Goal: Task Accomplishment & Management: Manage account settings

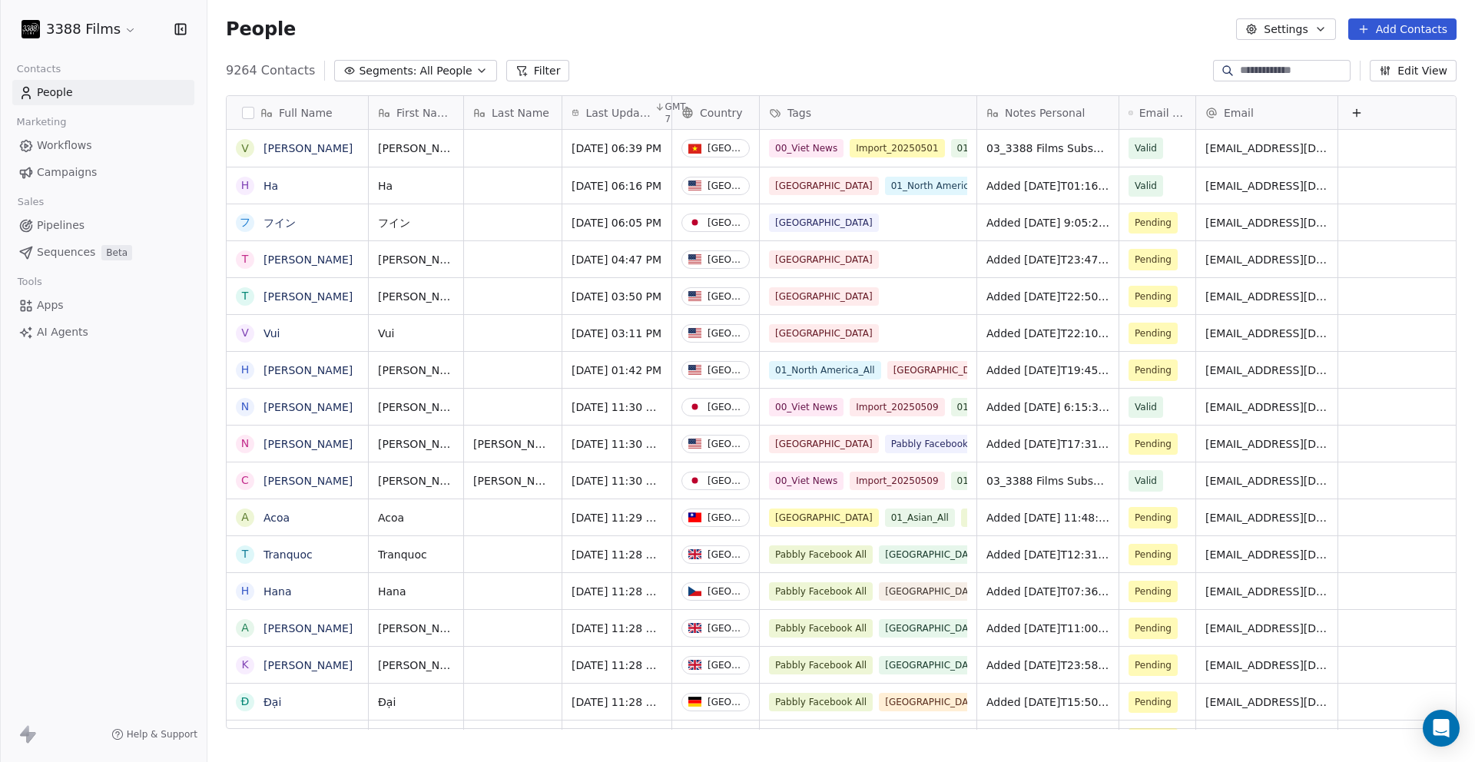
scroll to position [659, 1256]
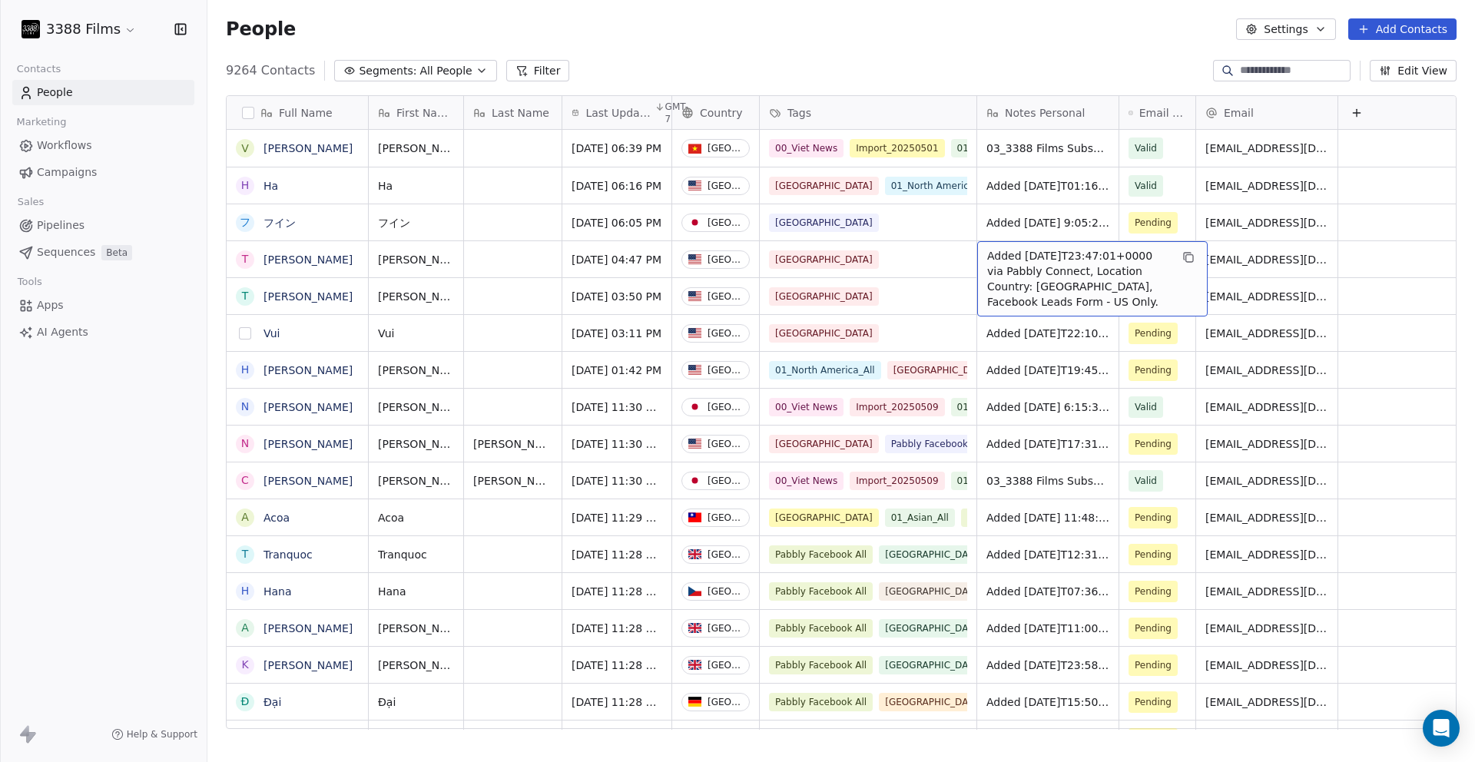
click at [244, 334] on button "grid" at bounding box center [245, 333] width 12 height 12
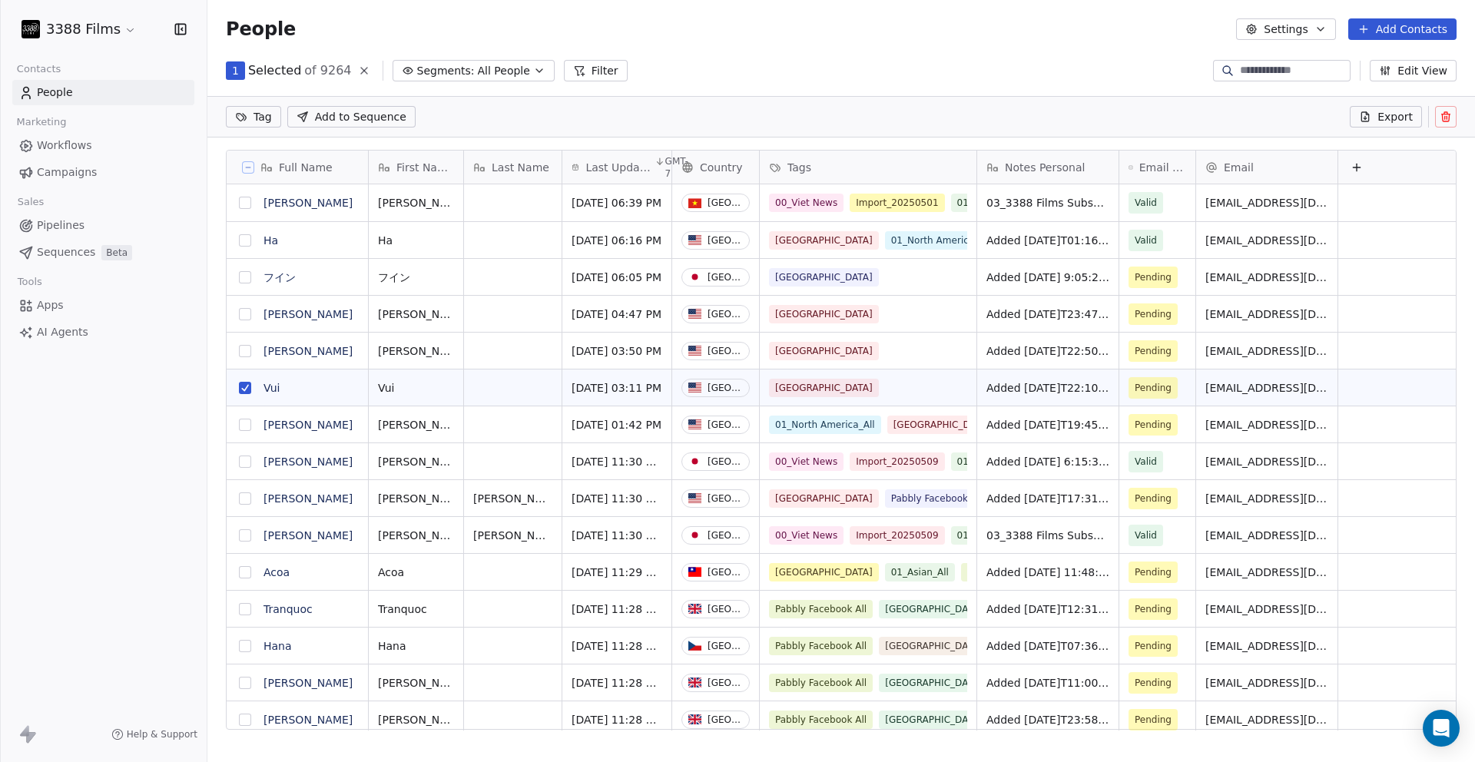
scroll to position [606, 1256]
click at [246, 349] on button "grid" at bounding box center [245, 351] width 12 height 12
click at [246, 314] on button "grid" at bounding box center [245, 314] width 12 height 12
click at [261, 114] on html "3388 Films Contacts People Marketing Workflows Campaigns Sales Pipelines Sequen…" at bounding box center [737, 381] width 1475 height 762
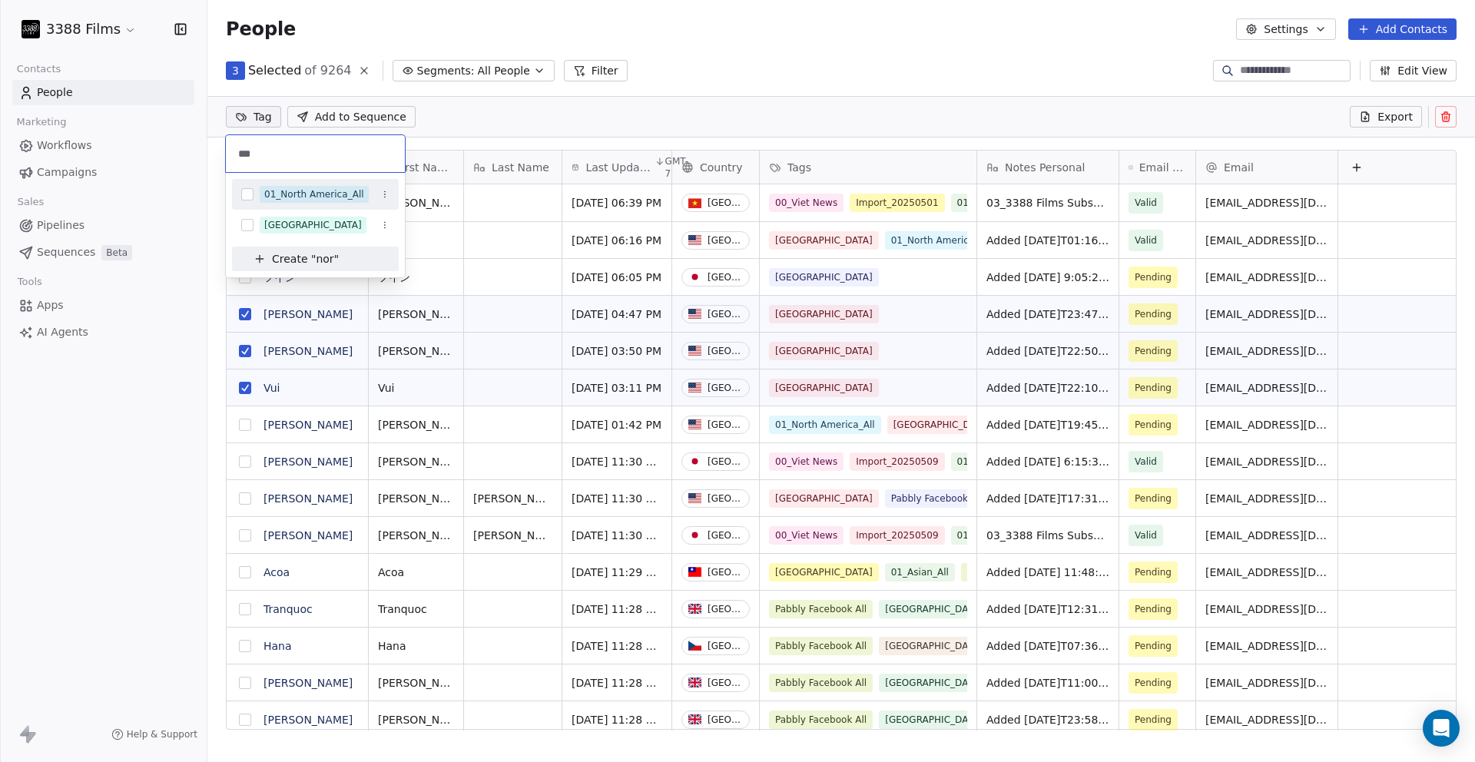
type input "***"
click at [296, 193] on div "01_North America_All" at bounding box center [314, 195] width 100 height 14
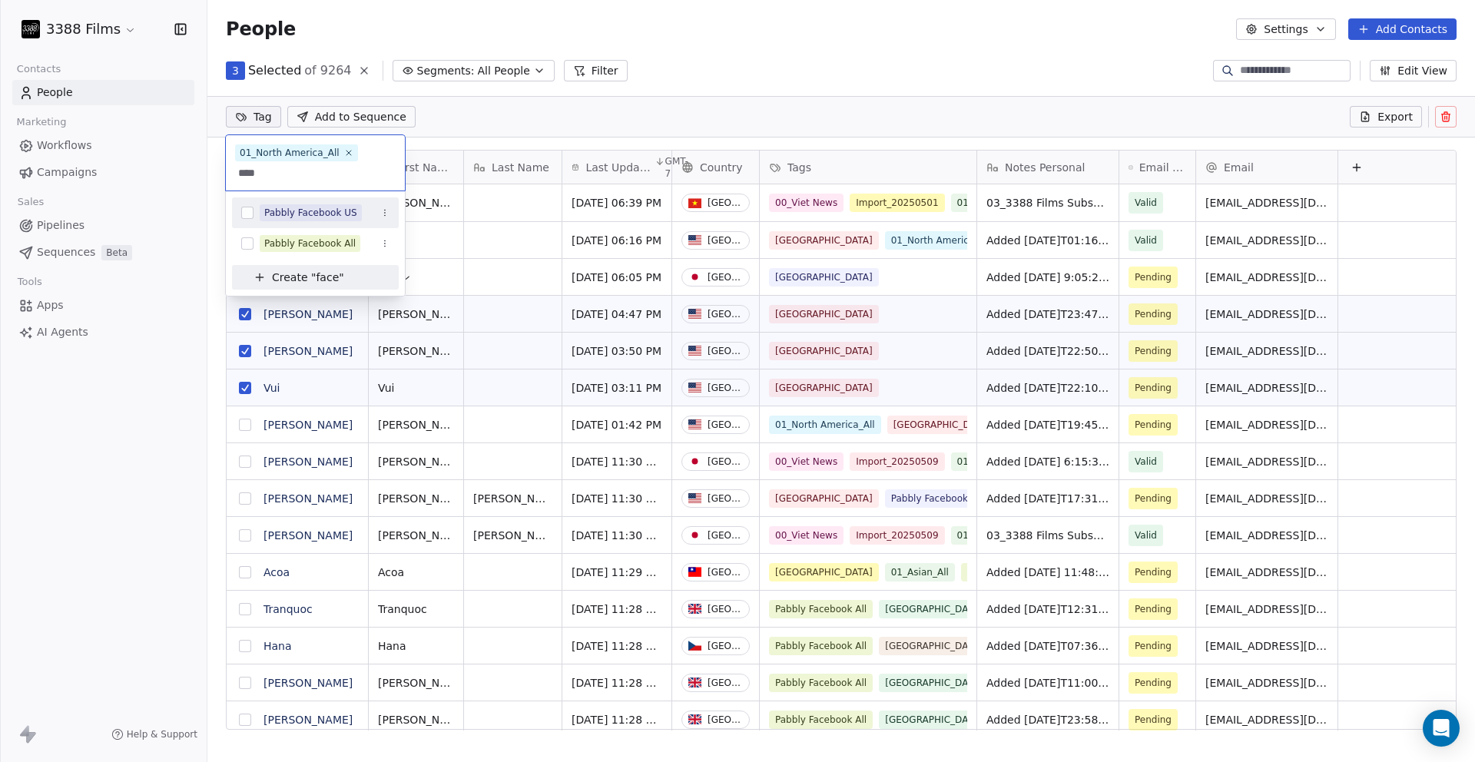
type input "****"
click at [294, 204] on span "Pabbly Facebook US" at bounding box center [311, 212] width 102 height 17
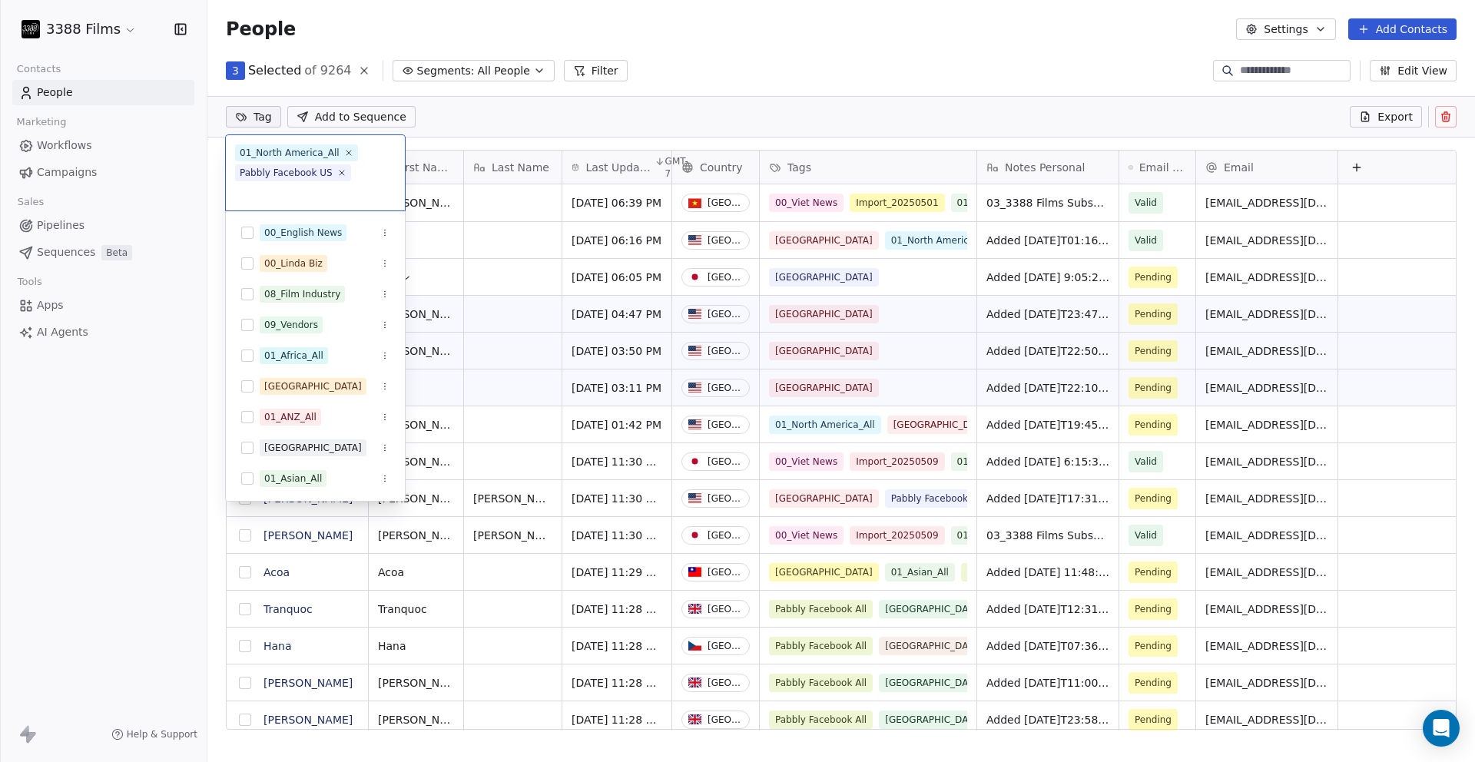
click at [897, 122] on html "3388 Films Contacts People Marketing Workflows Campaigns Sales Pipelines Sequen…" at bounding box center [737, 381] width 1475 height 762
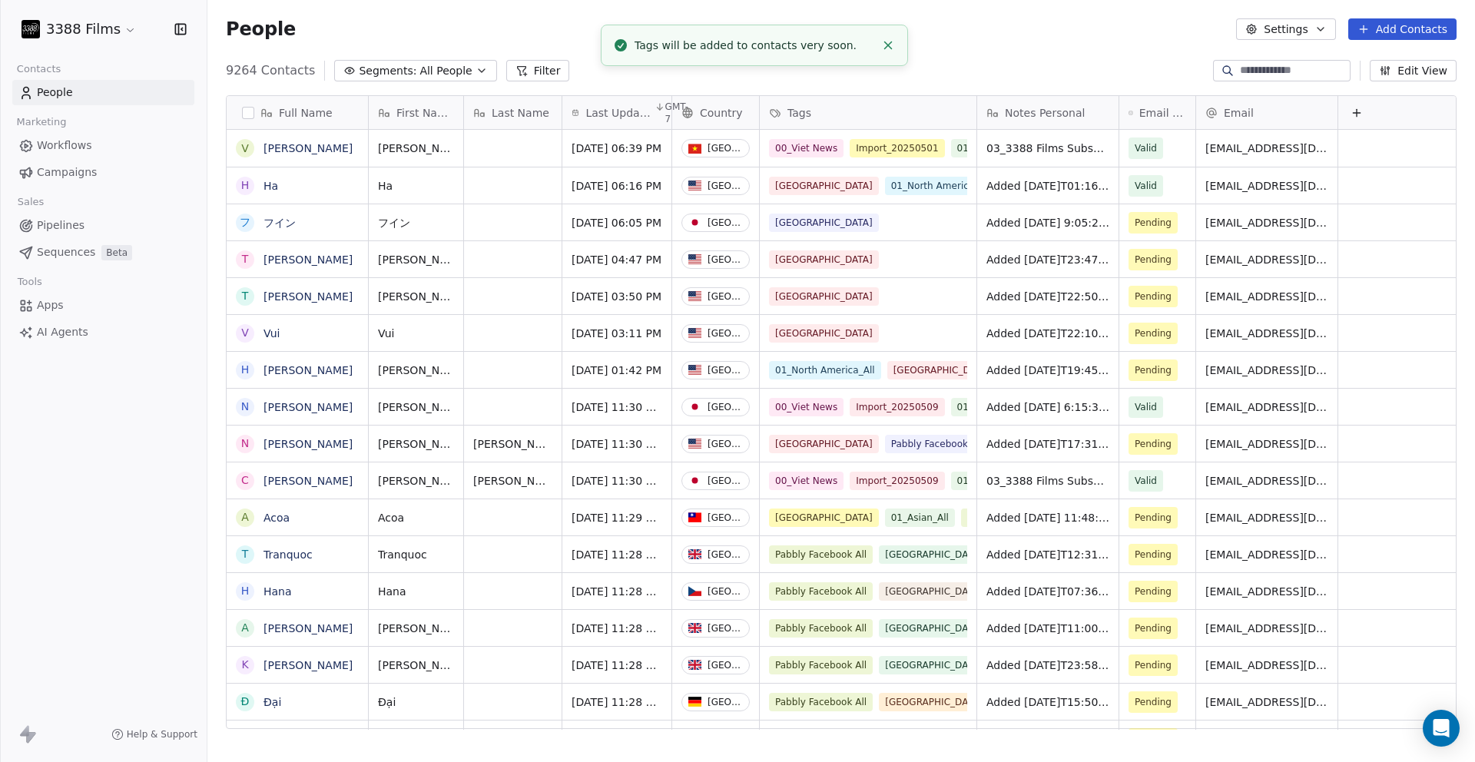
scroll to position [10, 0]
click at [888, 223] on div "[GEOGRAPHIC_DATA]" at bounding box center [854, 223] width 169 height 18
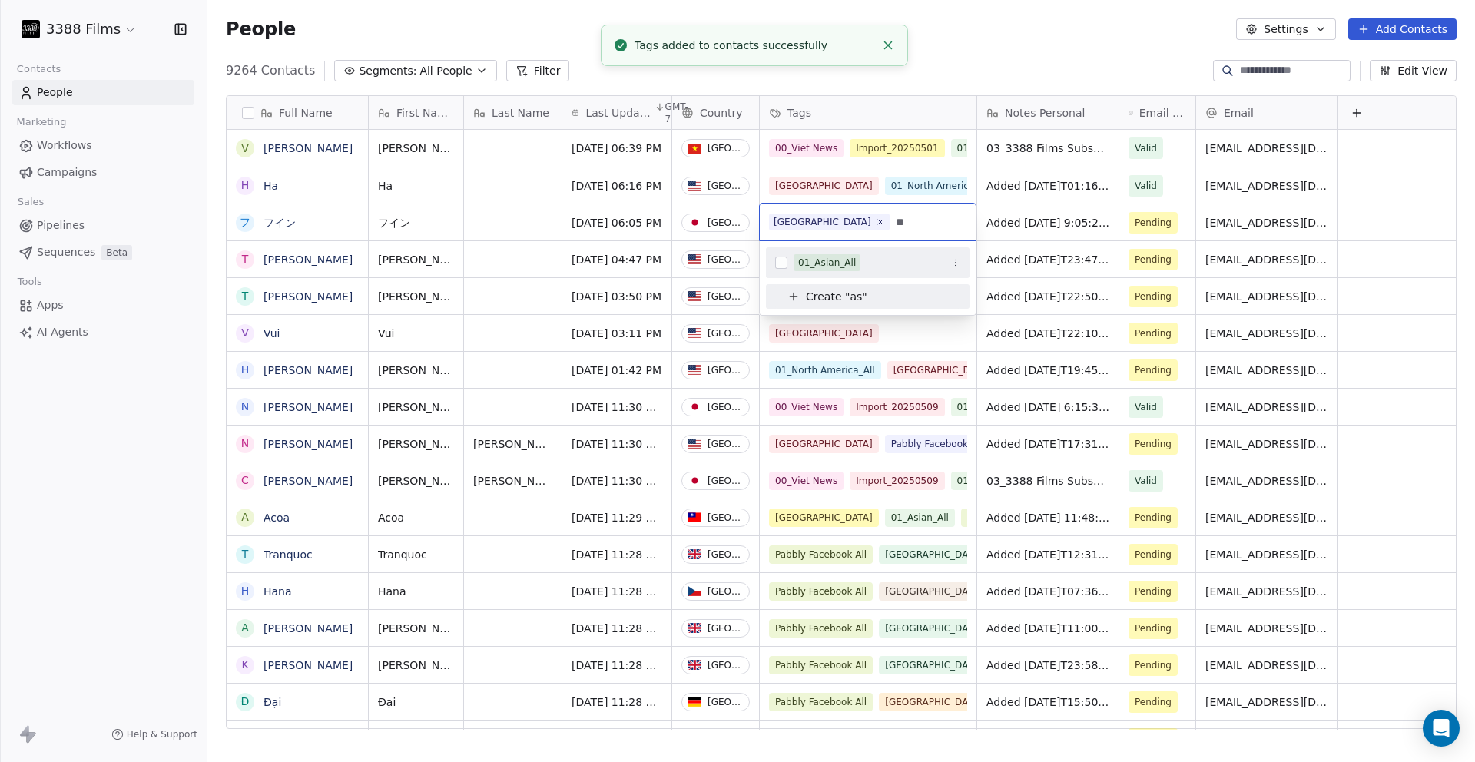
type input "**"
click at [874, 264] on div "01_Asian_All" at bounding box center [877, 262] width 167 height 17
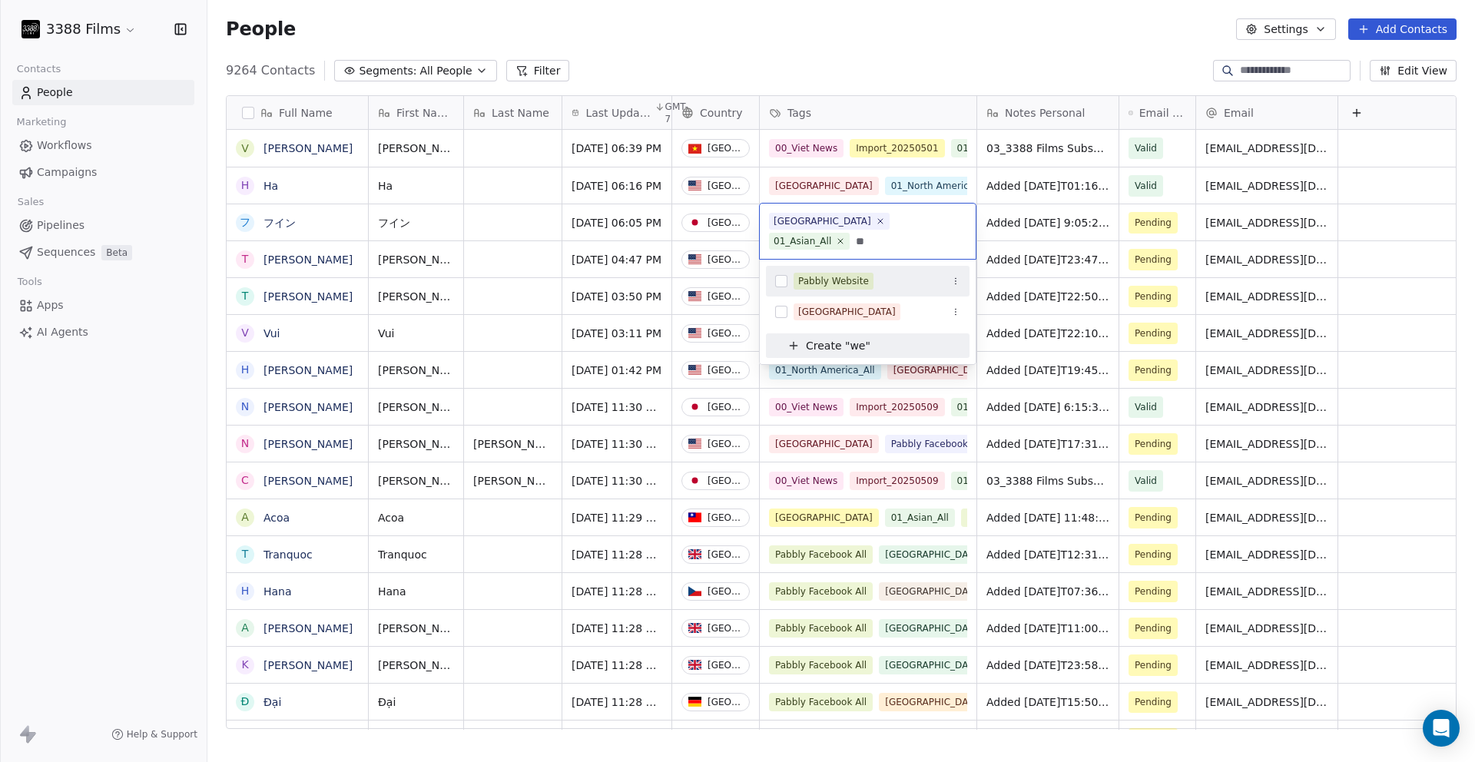
type input "**"
click at [850, 274] on div "Pabbly Website" at bounding box center [833, 281] width 71 height 14
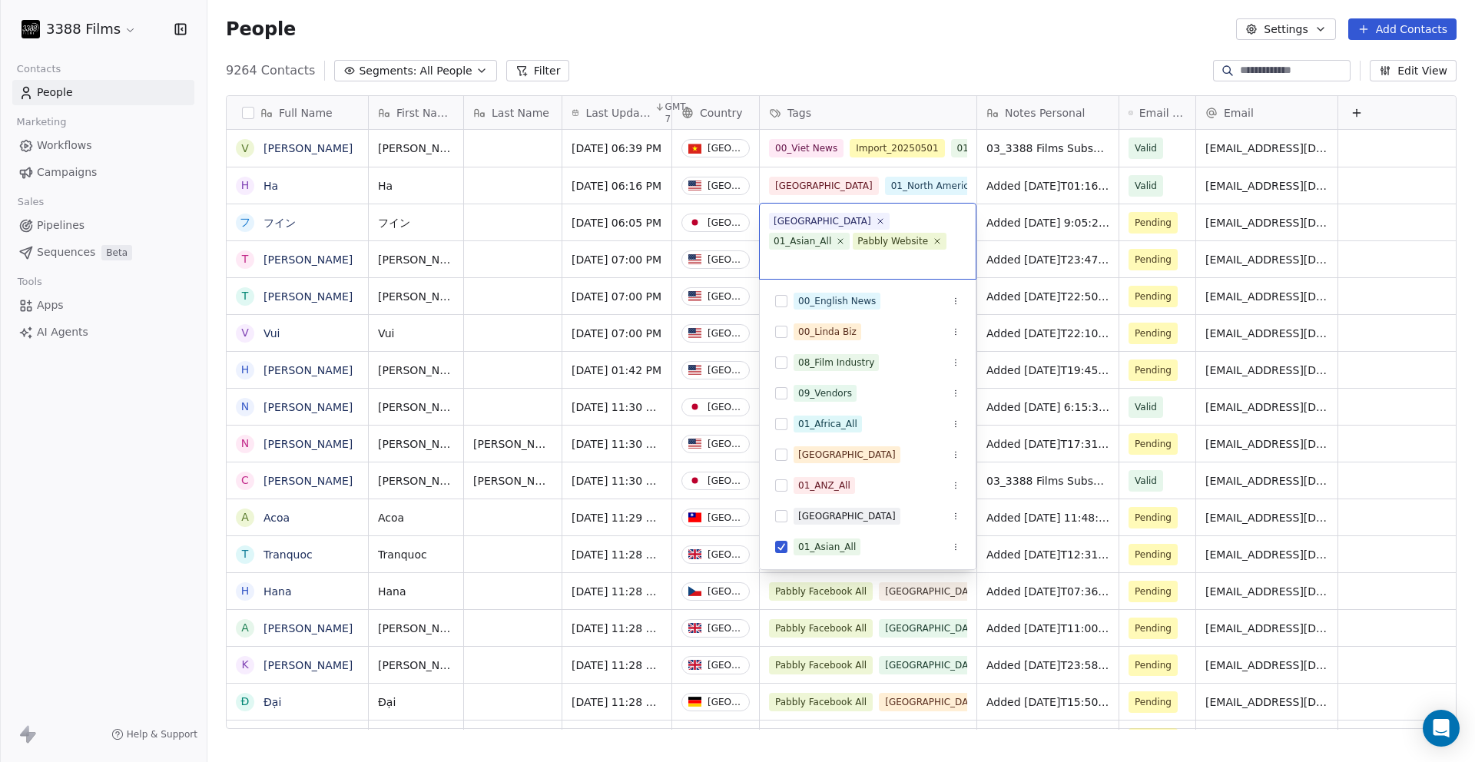
click at [848, 56] on html "3388 Films Contacts People Marketing Workflows Campaigns Sales Pipelines Sequen…" at bounding box center [737, 381] width 1475 height 762
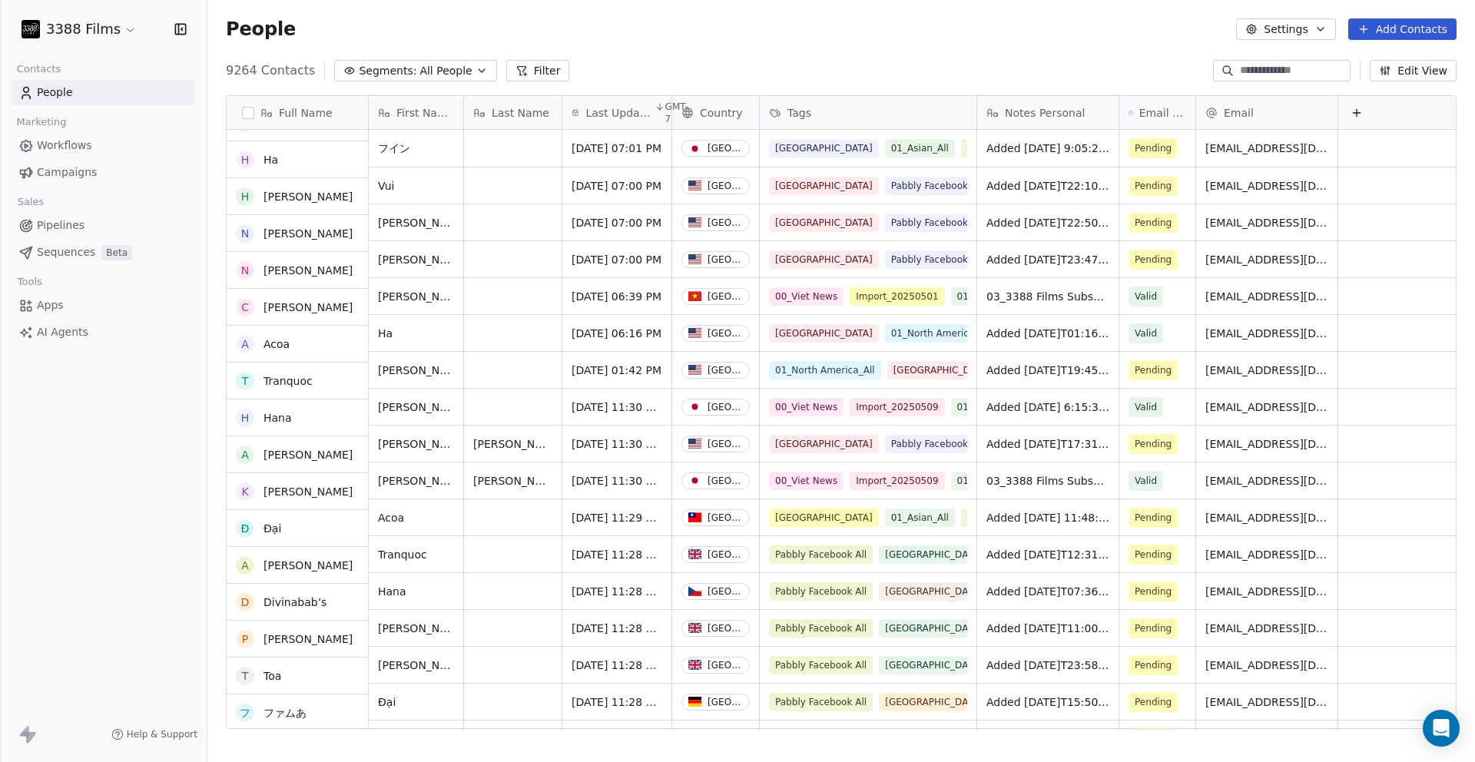
scroll to position [0, 0]
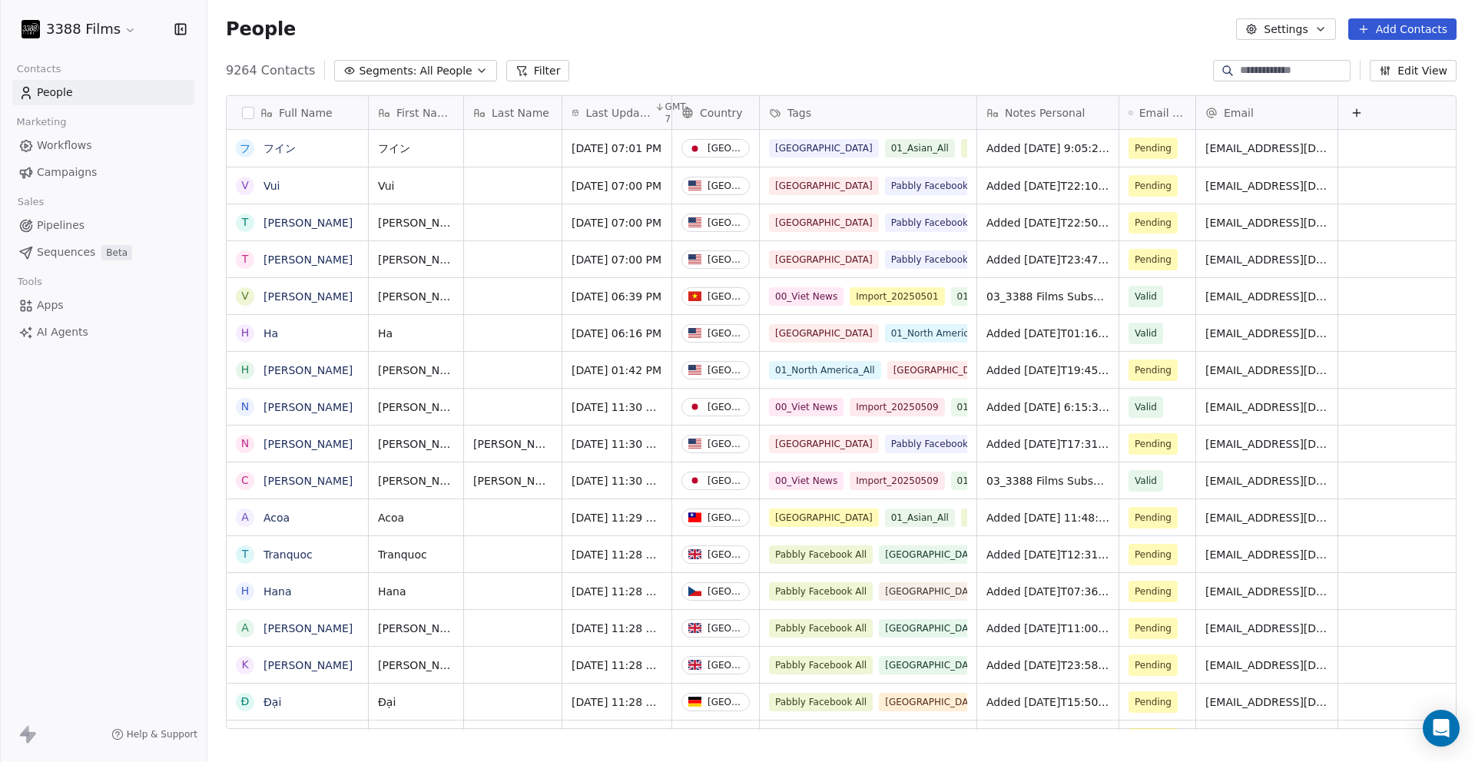
click at [648, 81] on div "9264 Contacts Segments: All People Filter Edit View" at bounding box center [841, 70] width 1268 height 25
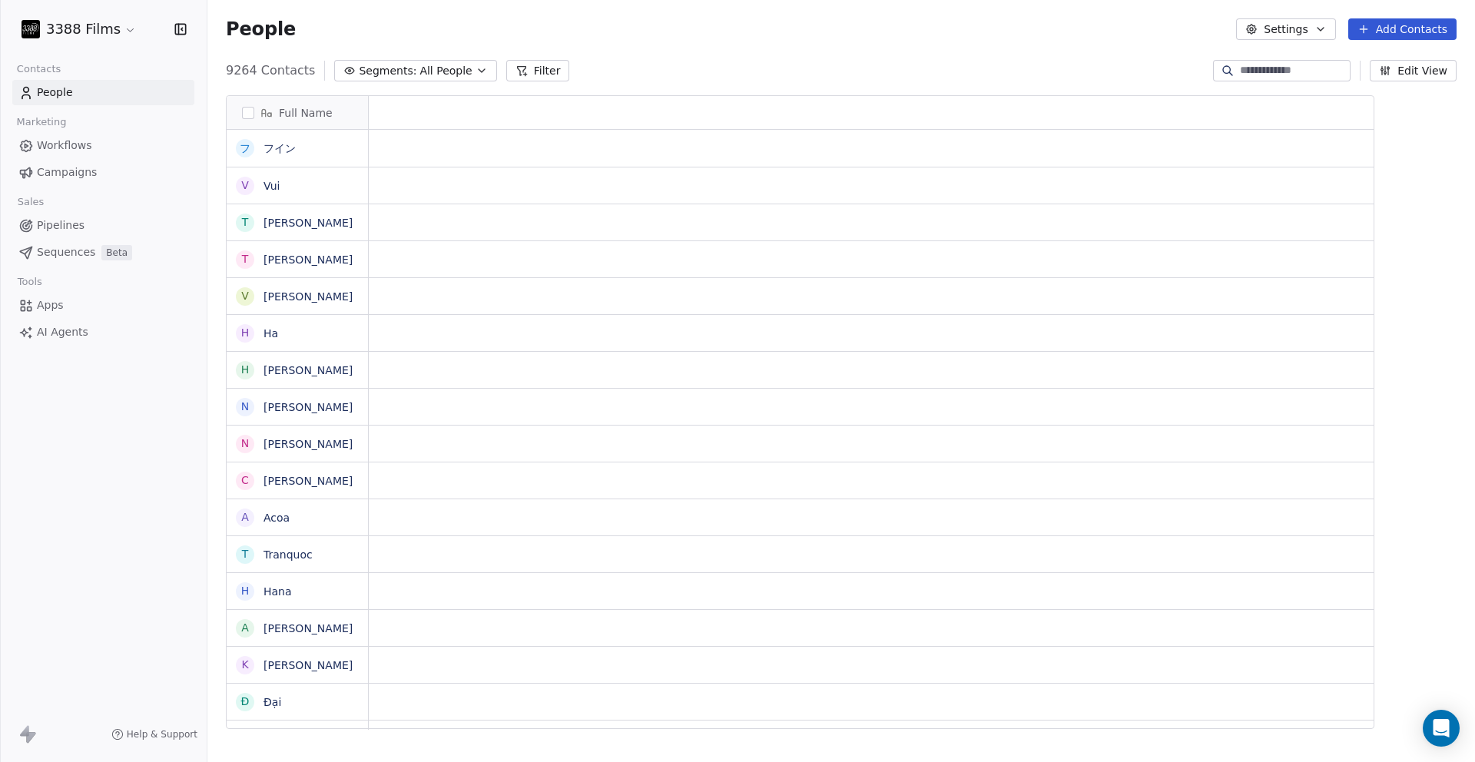
scroll to position [659, 1256]
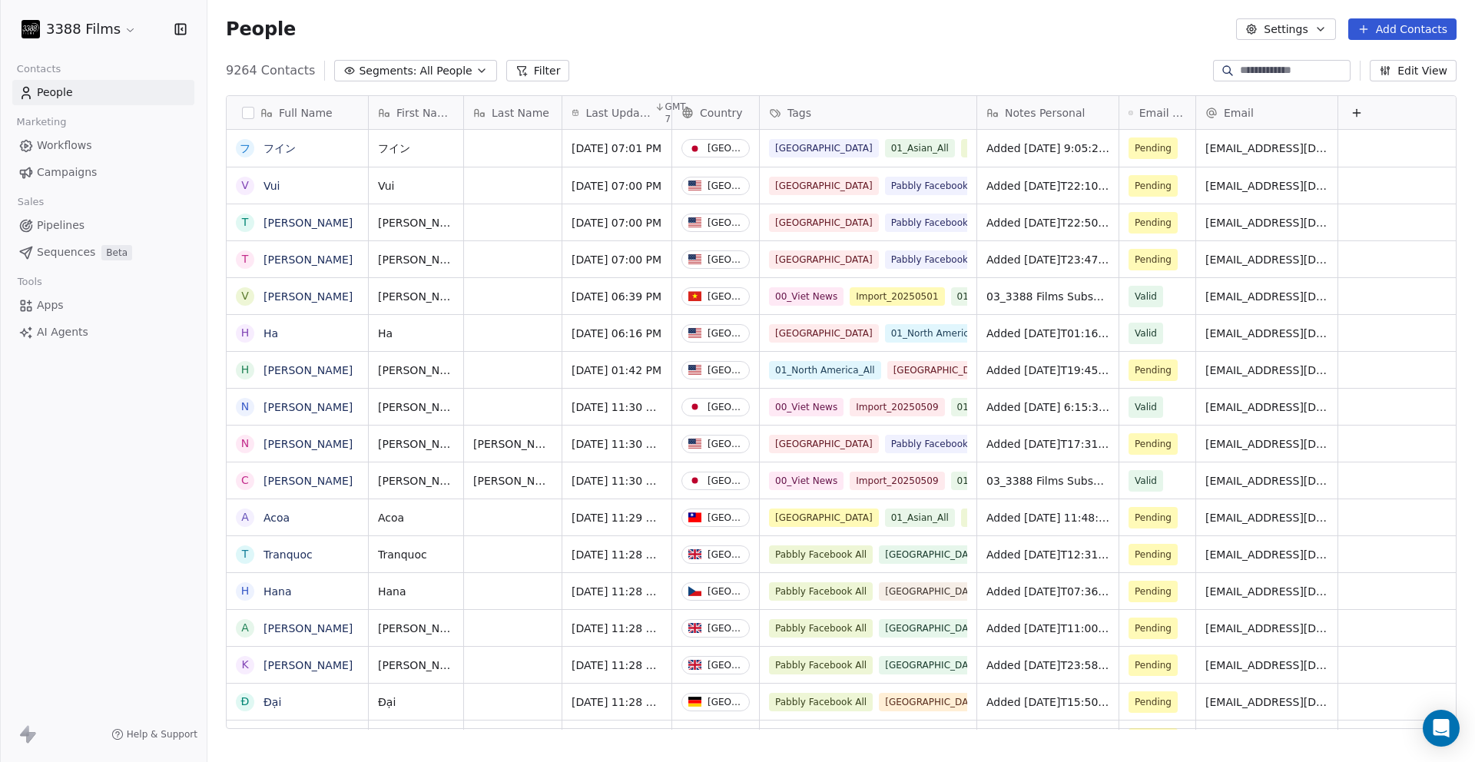
click at [738, 53] on div "People Settings Add Contacts" at bounding box center [841, 29] width 1268 height 58
click at [742, 35] on div "People Settings Add Contacts" at bounding box center [841, 29] width 1231 height 22
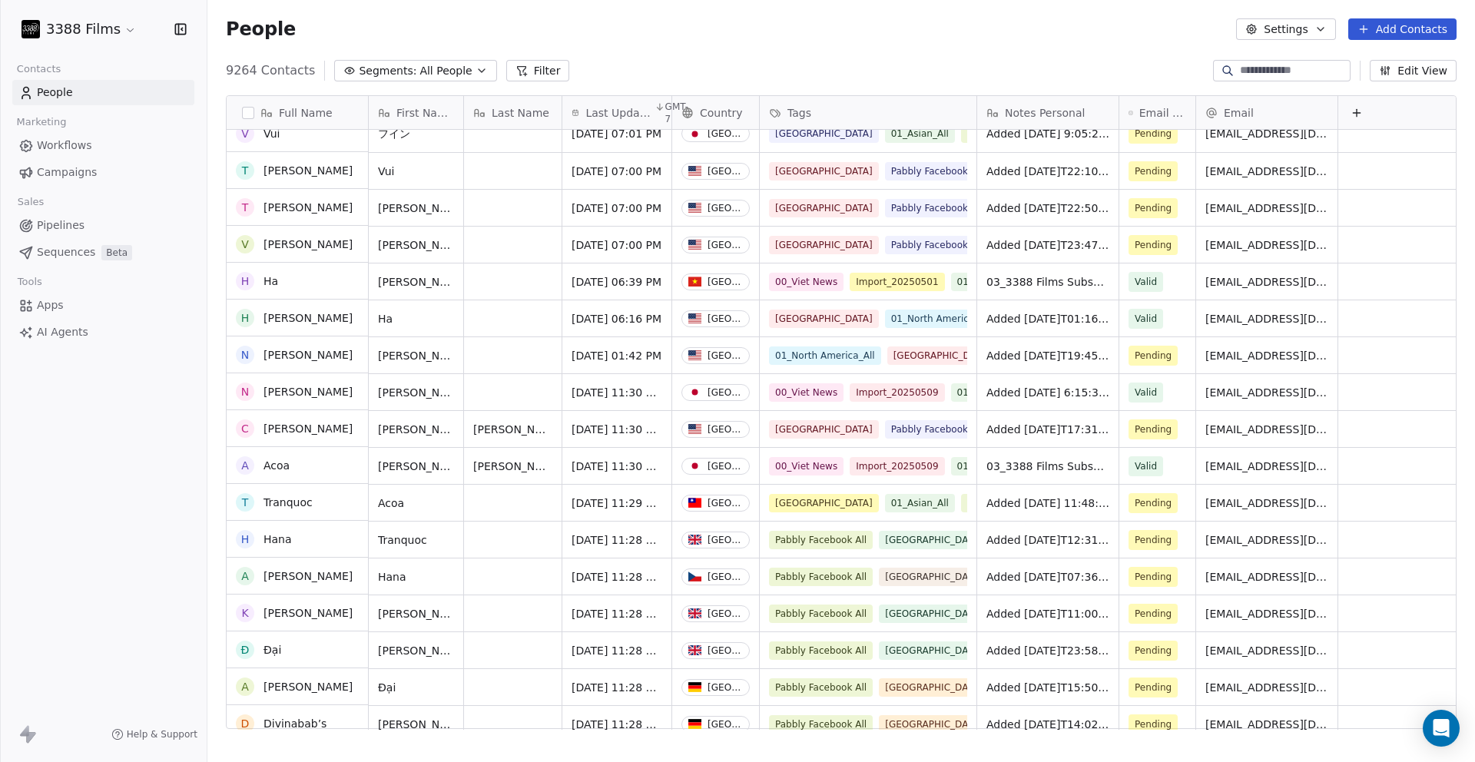
scroll to position [0, 0]
